Goal: Navigation & Orientation: Find specific page/section

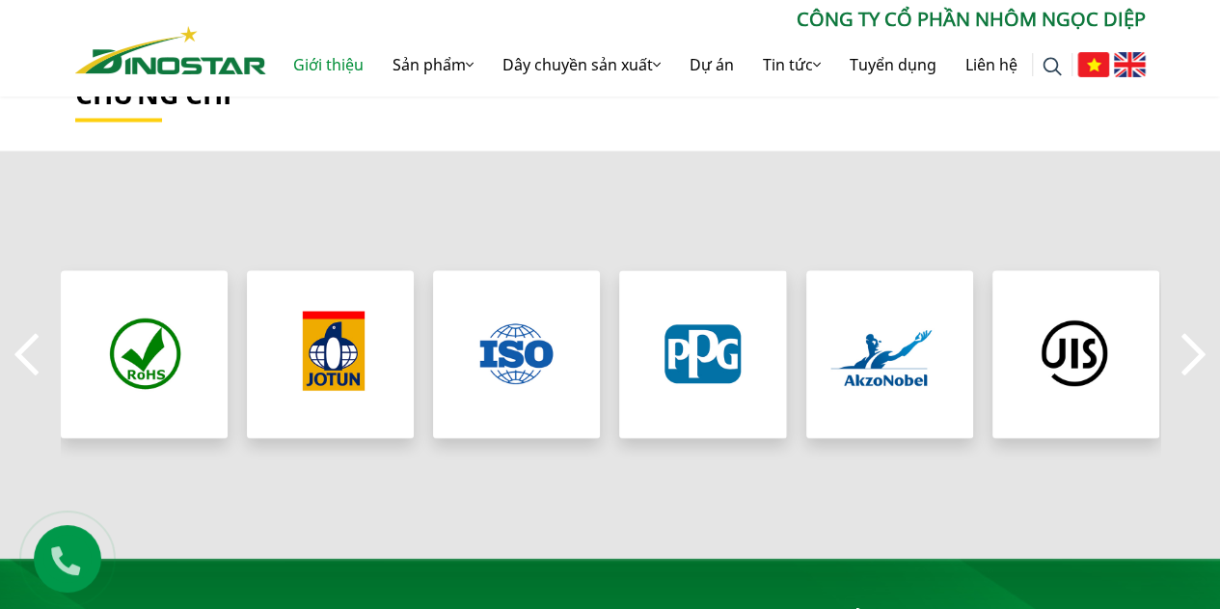
scroll to position [2100, 0]
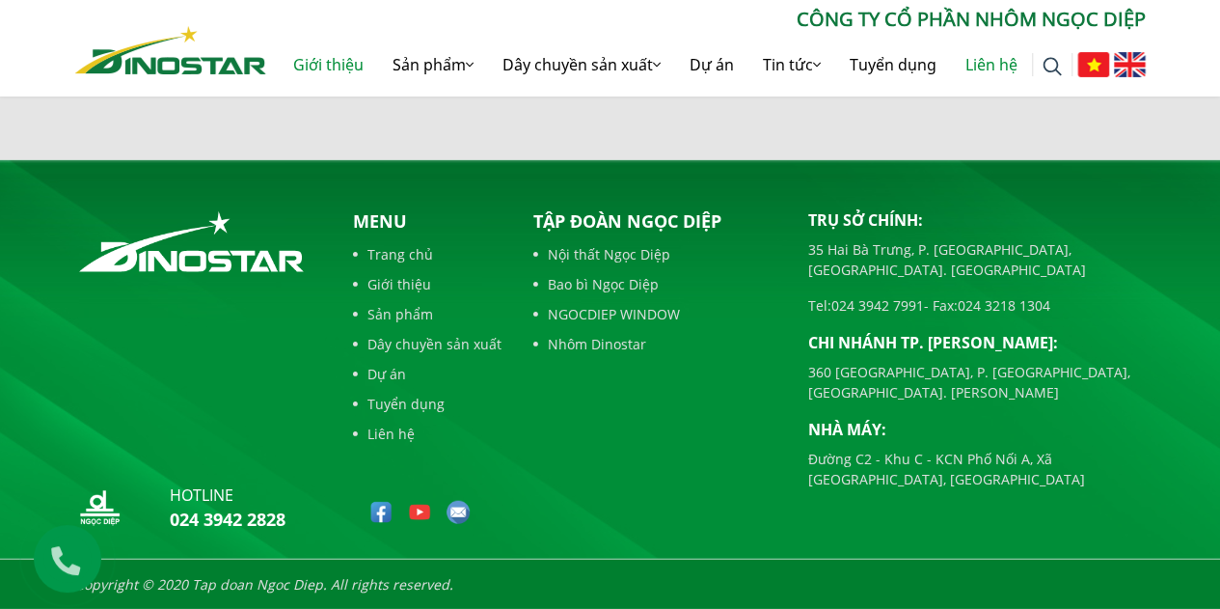
click at [984, 66] on link "Liên hệ" at bounding box center [991, 65] width 81 height 62
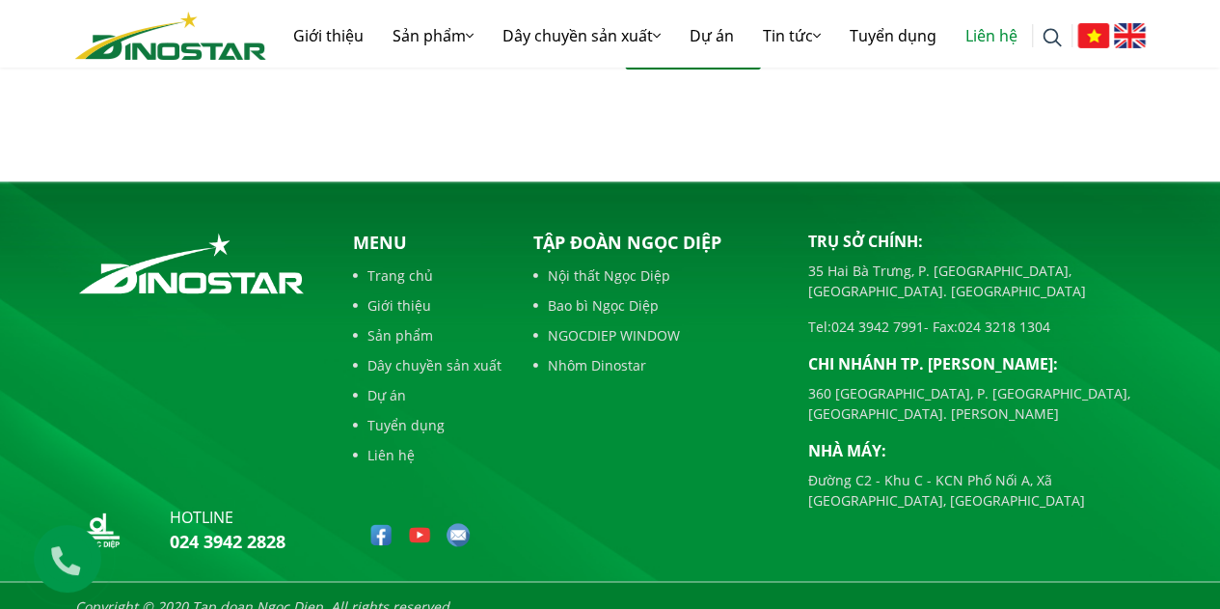
scroll to position [772, 0]
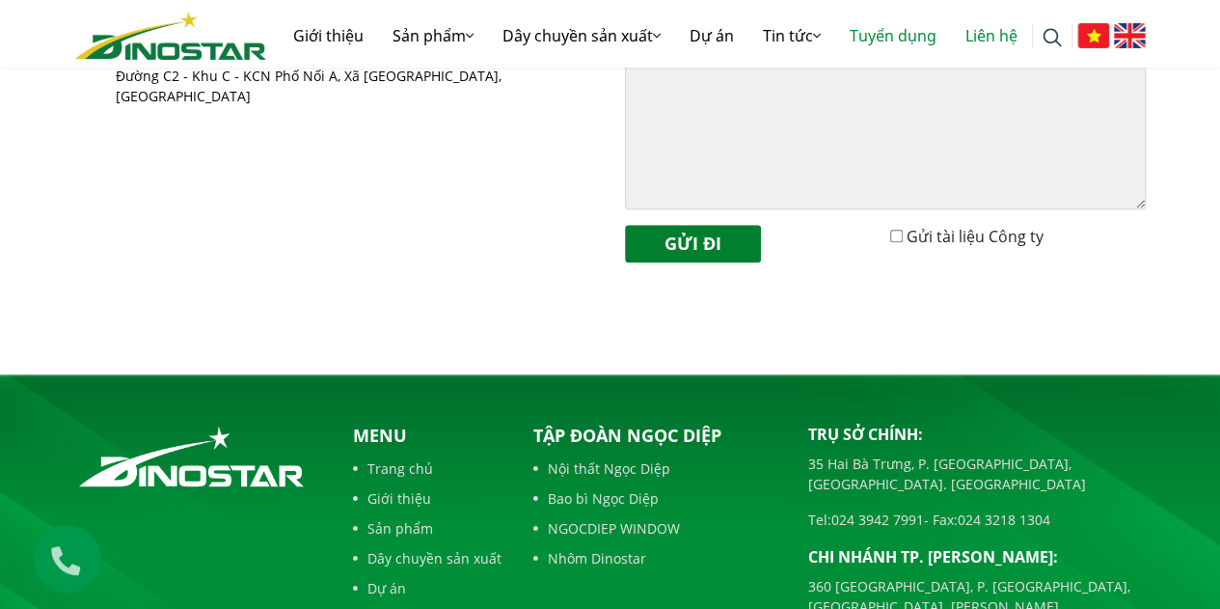
click at [904, 34] on link "Tuyển dụng" at bounding box center [893, 36] width 116 height 62
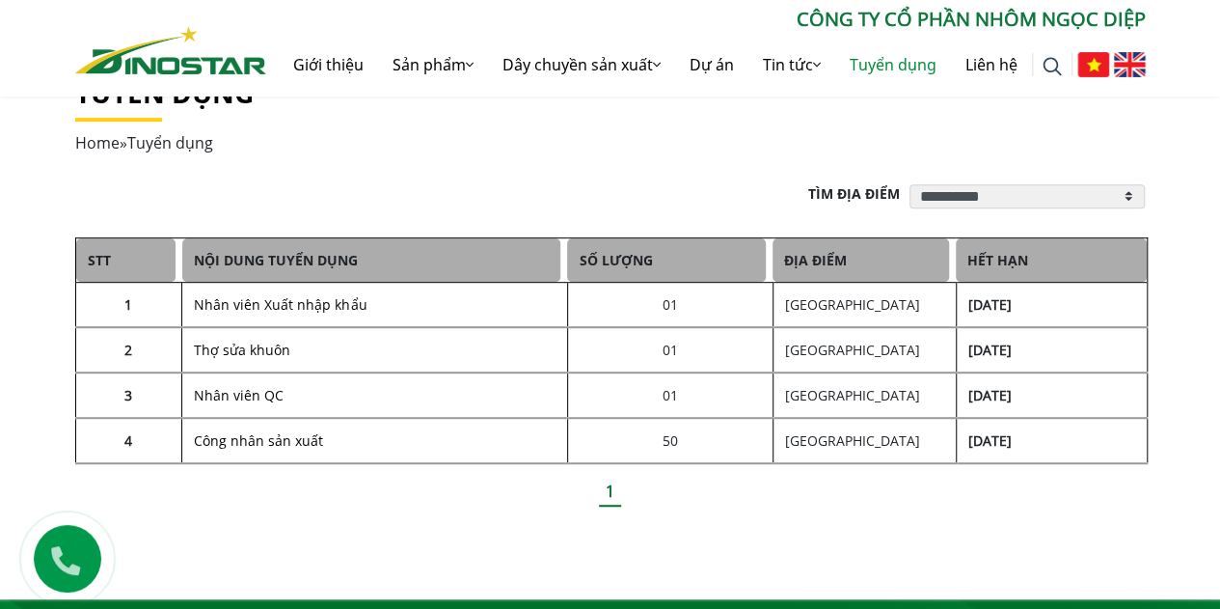
scroll to position [386, 0]
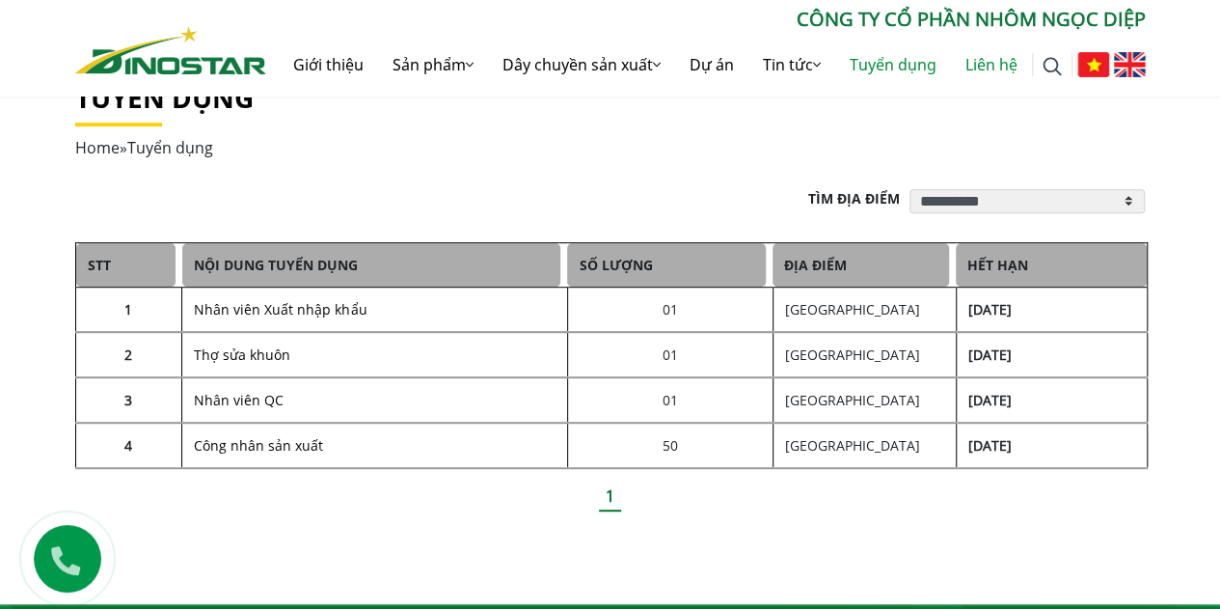
click at [998, 60] on link "Liên hệ" at bounding box center [991, 65] width 81 height 62
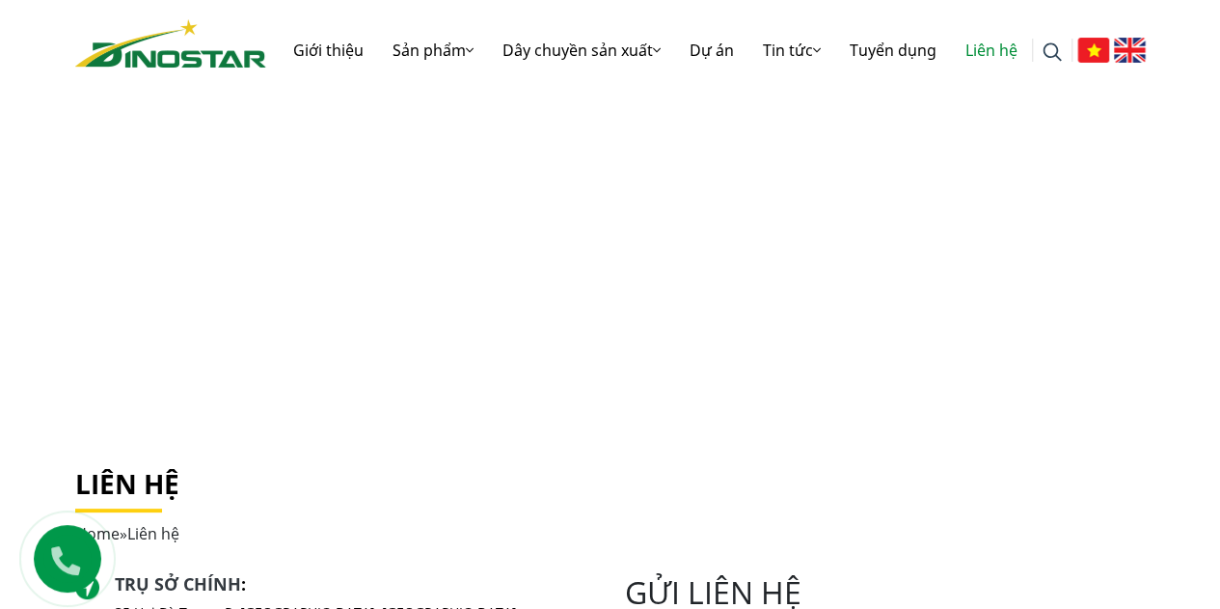
click at [191, 57] on img at bounding box center [170, 43] width 191 height 48
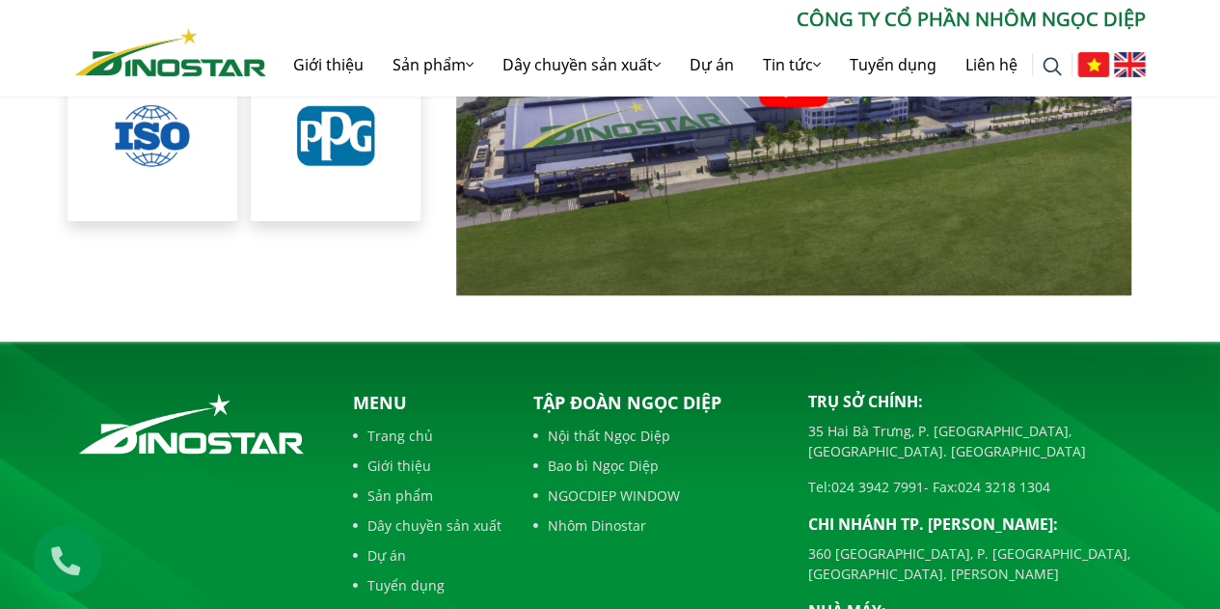
scroll to position [4430, 0]
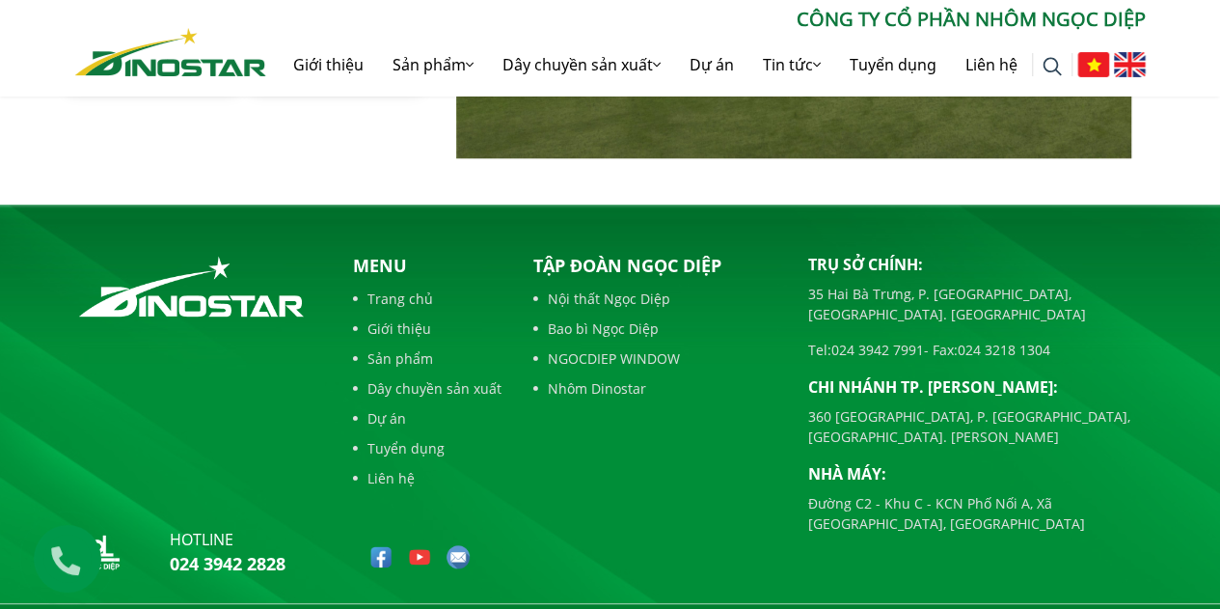
scroll to position [4430, 0]
